Goal: Task Accomplishment & Management: Use online tool/utility

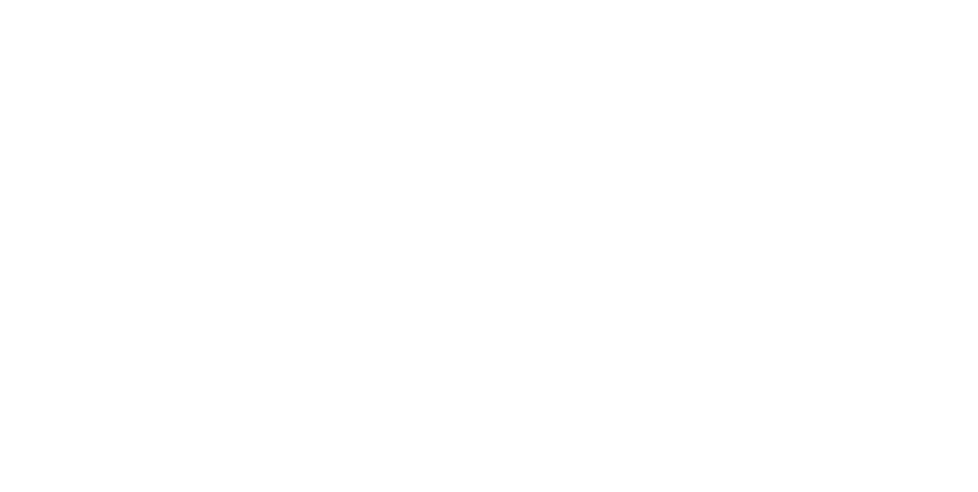
scroll to position [306, 0]
click at [141, 209] on div "Tracking" at bounding box center [120, 210] width 42 height 14
click at [160, 131] on div "Collaborate" at bounding box center [129, 134] width 60 height 14
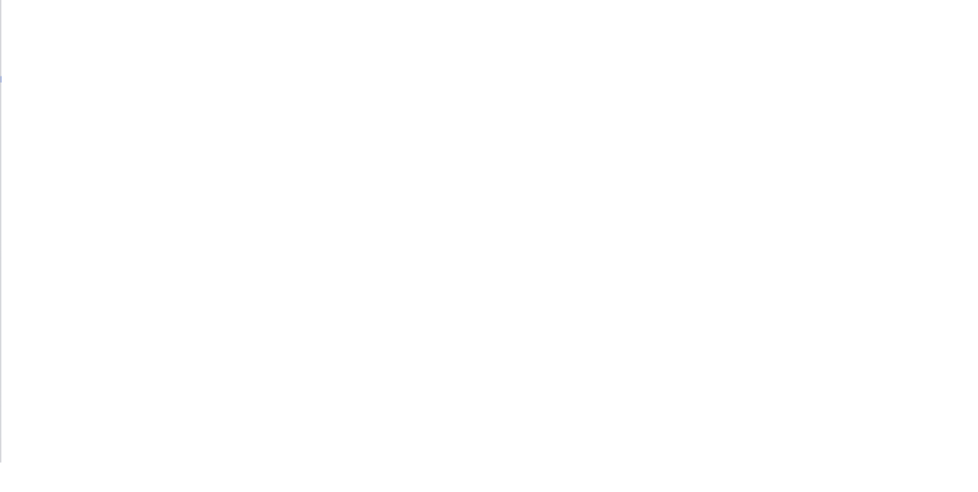
click at [141, 212] on div "Tracking" at bounding box center [120, 210] width 42 height 14
click at [600, 384] on button "button" at bounding box center [590, 380] width 19 height 19
click at [483, 244] on button "Clock On" at bounding box center [441, 242] width 84 height 24
